Goal: Transaction & Acquisition: Purchase product/service

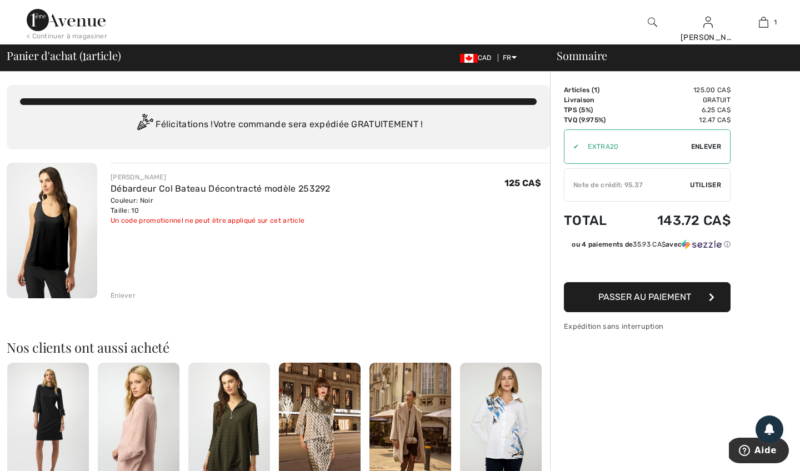
click at [703, 184] on span "Utiliser" at bounding box center [705, 185] width 31 height 10
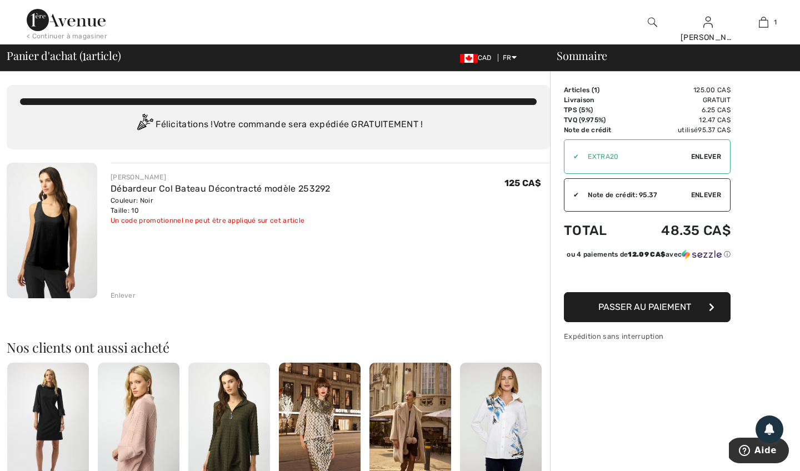
click at [657, 322] on button "Passer au paiement" at bounding box center [647, 307] width 167 height 30
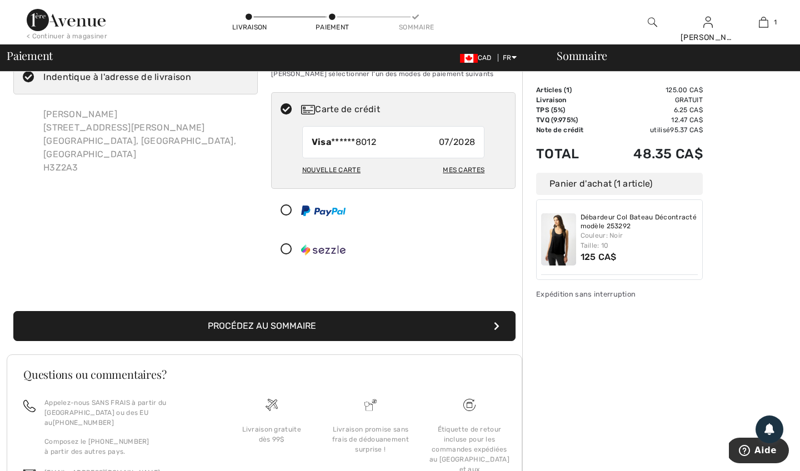
scroll to position [42, 0]
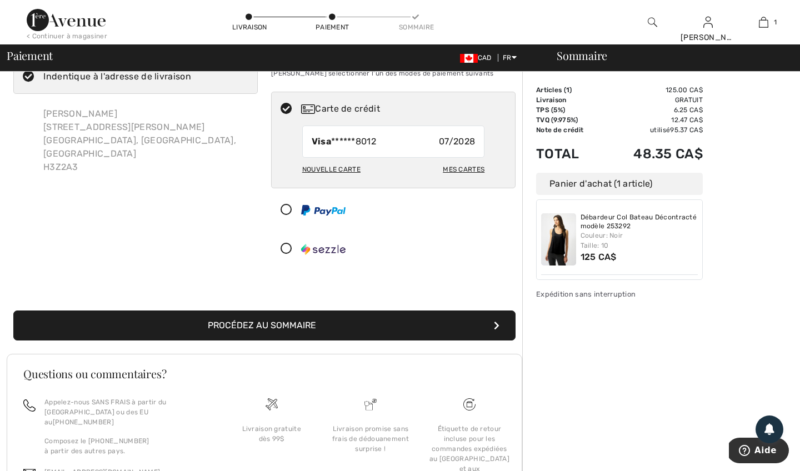
click at [425, 331] on button "Procédez au sommaire" at bounding box center [264, 326] width 502 height 30
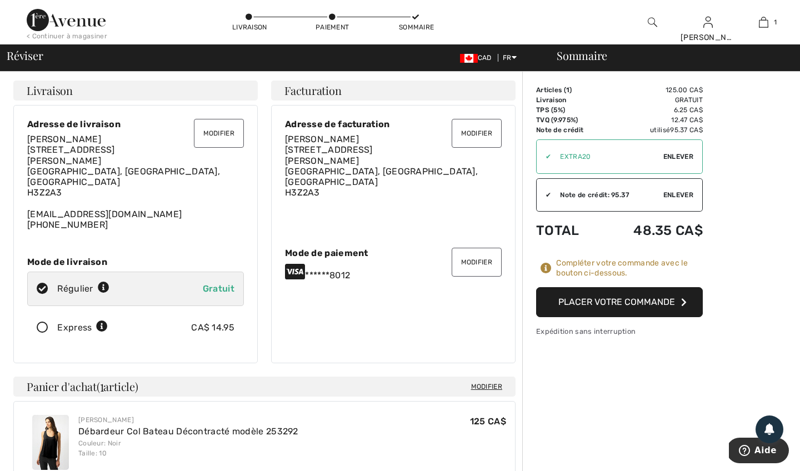
click at [615, 306] on button "Placer votre commande" at bounding box center [619, 302] width 167 height 30
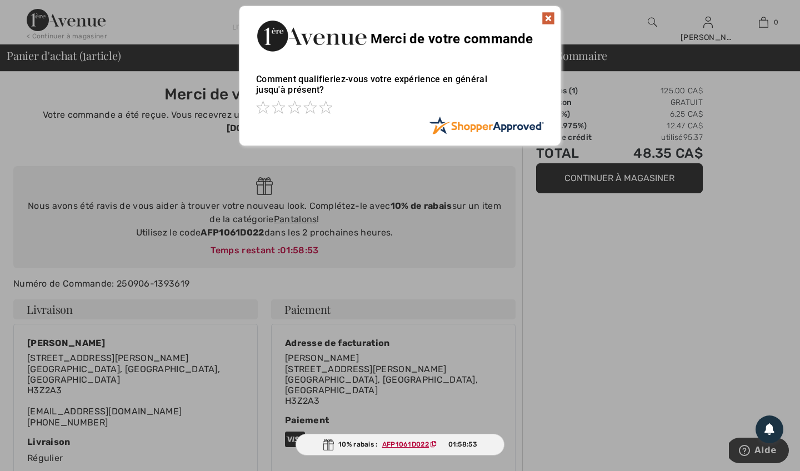
click at [546, 21] on img at bounding box center [548, 18] width 13 height 13
